Goal: Find specific page/section: Locate a particular part of the current website

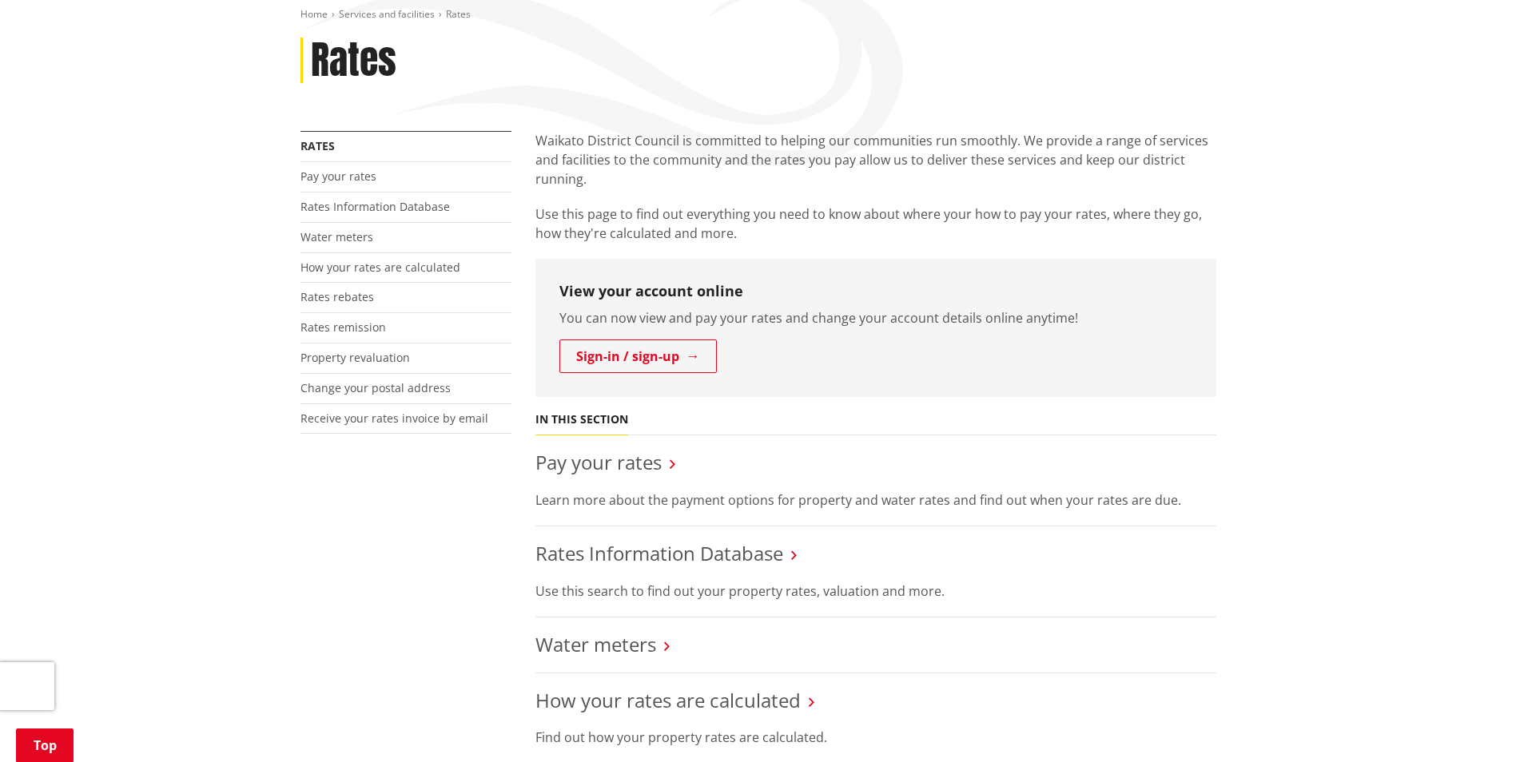
scroll to position [192, 0]
click at [629, 563] on link "Rates Information Database" at bounding box center [659, 553] width 248 height 26
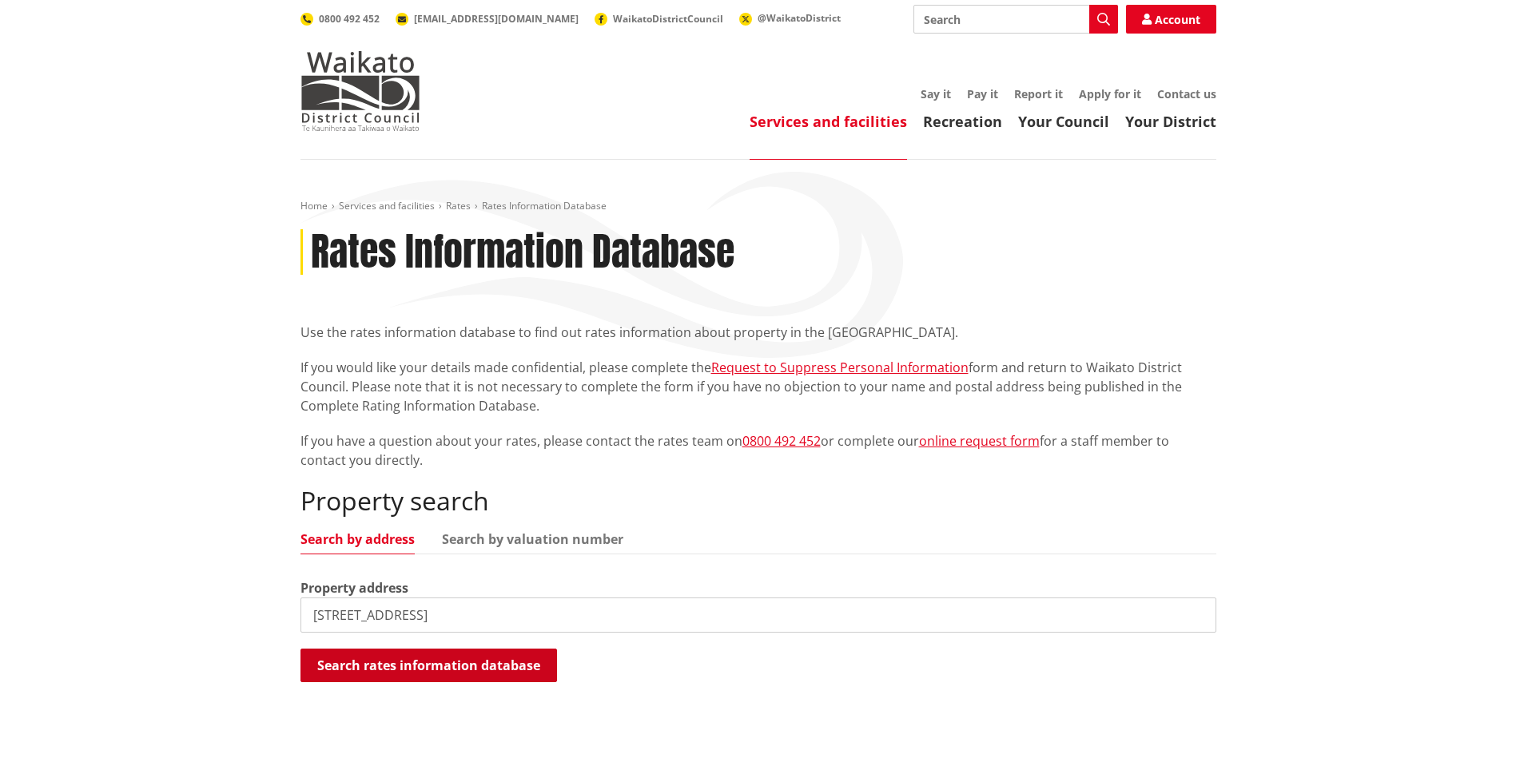
type input "202 otahu road"
click at [492, 652] on button "Search rates information database" at bounding box center [428, 666] width 256 height 34
